Goal: Transaction & Acquisition: Subscribe to service/newsletter

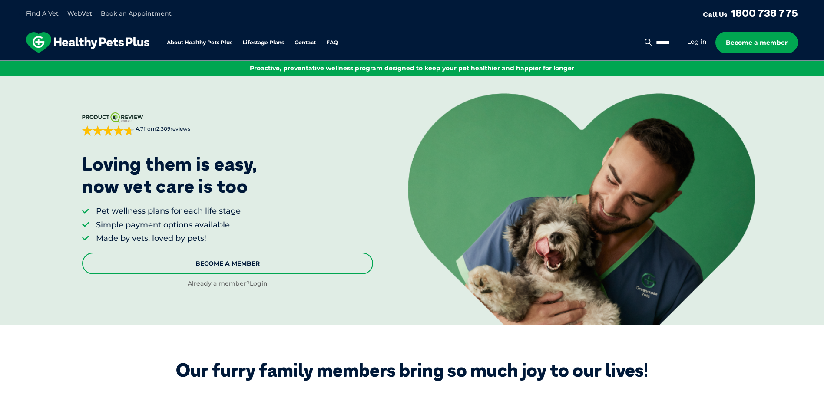
click at [219, 266] on link "Become A Member" at bounding box center [227, 264] width 291 height 22
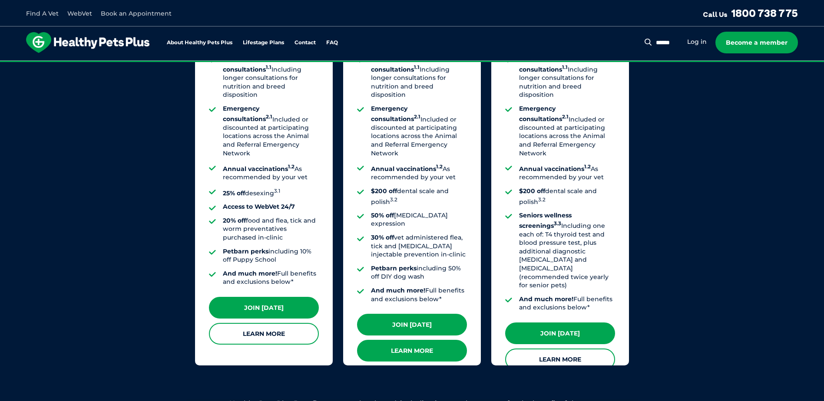
scroll to position [744, 0]
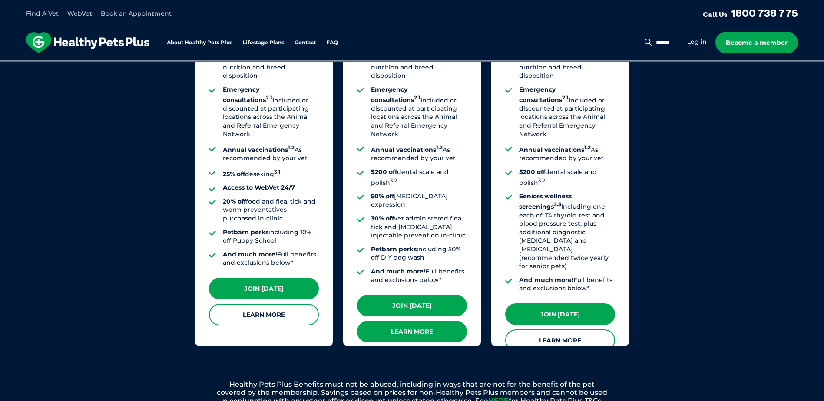
click at [423, 321] on link "Learn More" at bounding box center [412, 332] width 110 height 22
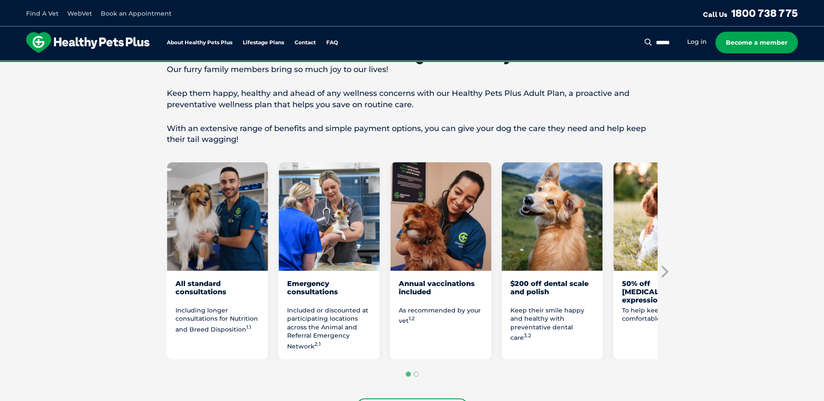
scroll to position [391, 0]
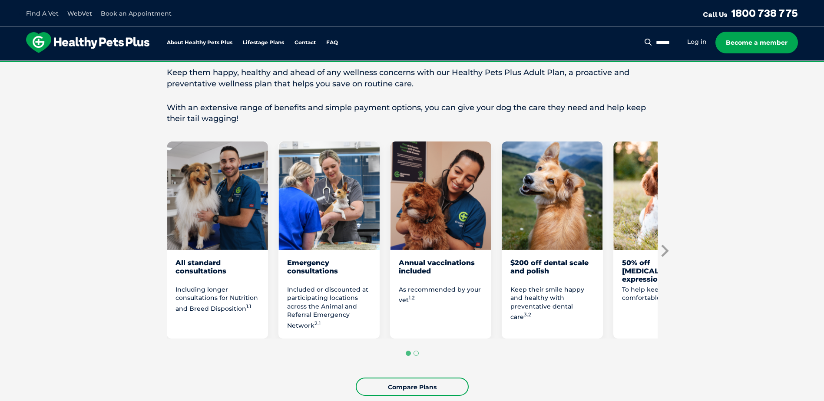
click at [665, 253] on icon "Next slide" at bounding box center [664, 251] width 7 height 12
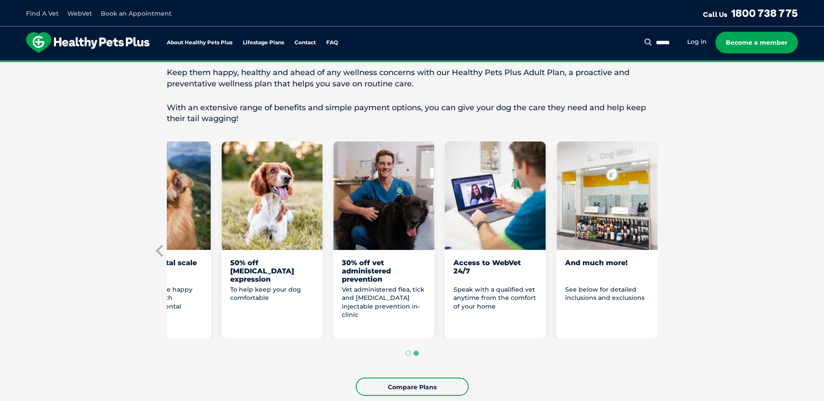
click at [587, 266] on div "And much more!" at bounding box center [607, 271] width 84 height 25
click at [595, 260] on div "And much more!" at bounding box center [607, 271] width 84 height 25
click at [606, 215] on img "8 of 8" at bounding box center [606, 196] width 101 height 109
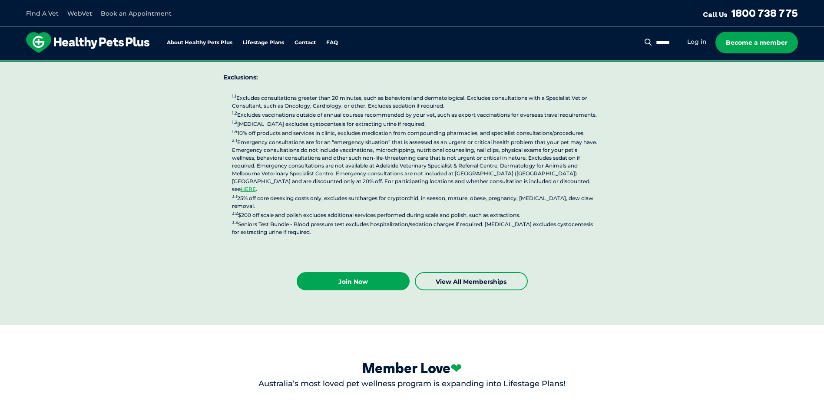
scroll to position [2259, 0]
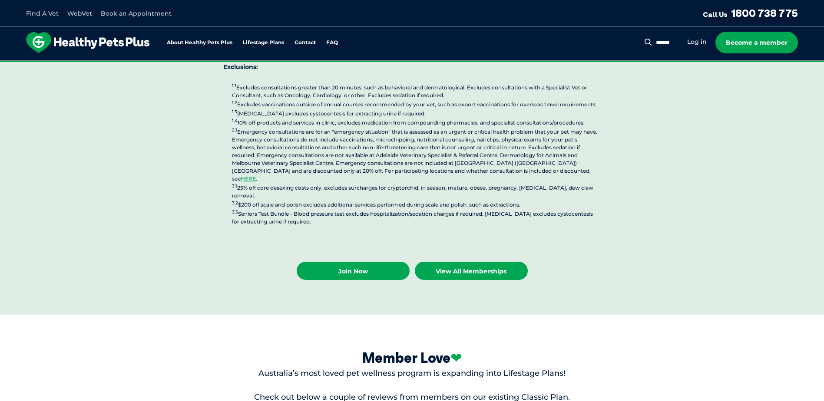
click at [487, 262] on link "View all Memberships" at bounding box center [471, 271] width 113 height 18
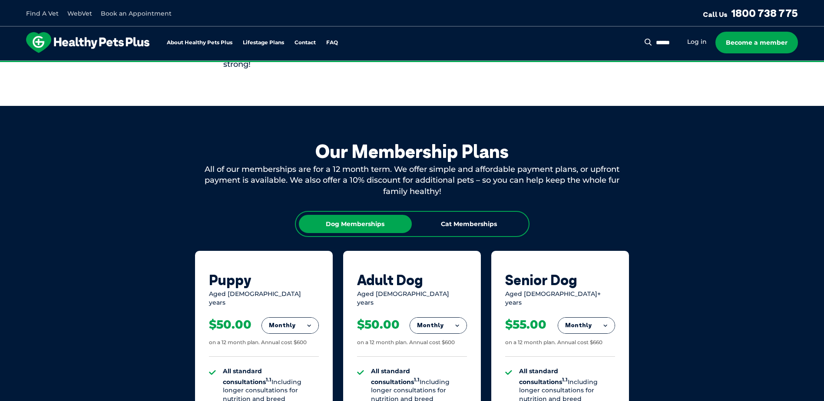
scroll to position [359, 0]
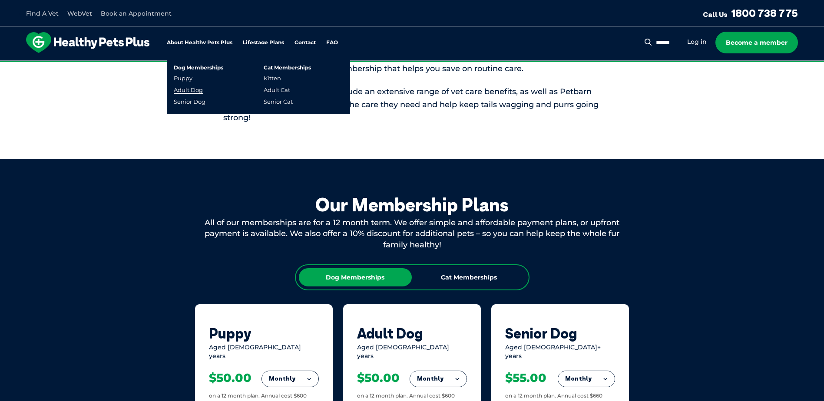
click at [189, 90] on link "Adult Dog" at bounding box center [188, 89] width 29 height 7
